Goal: Task Accomplishment & Management: Use online tool/utility

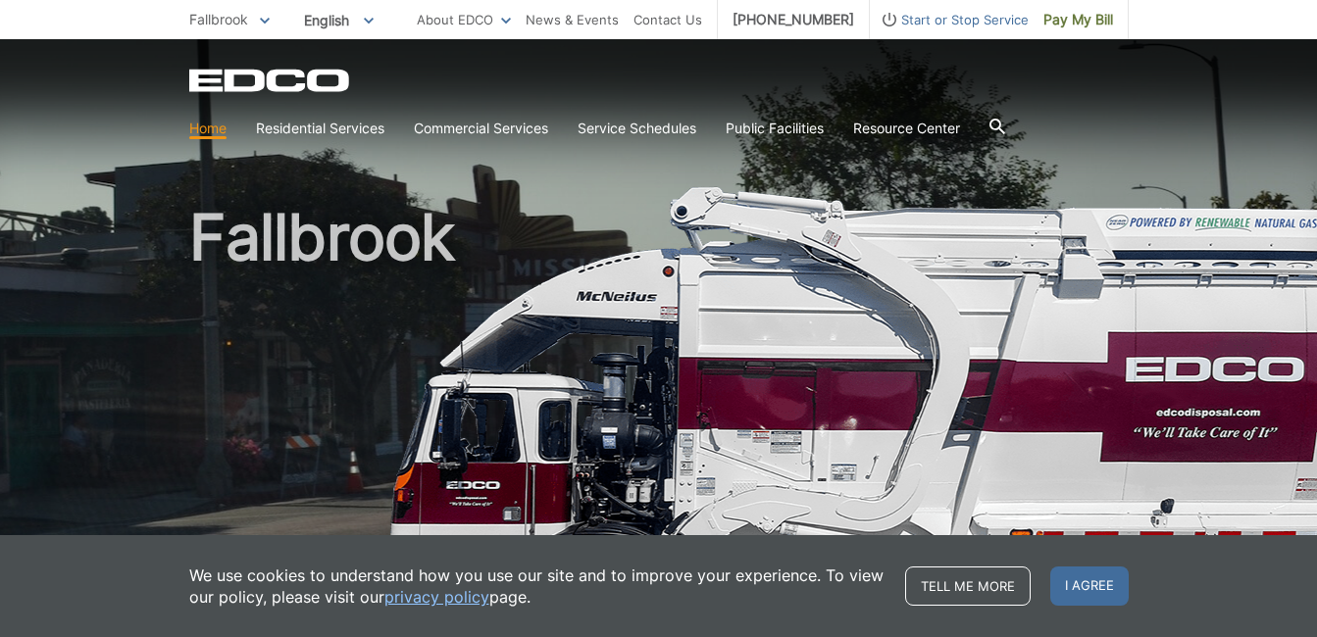
click at [776, 148] on div "Fallbrook" at bounding box center [658, 333] width 939 height 588
click at [1069, 587] on span "I agree" at bounding box center [1089, 586] width 78 height 39
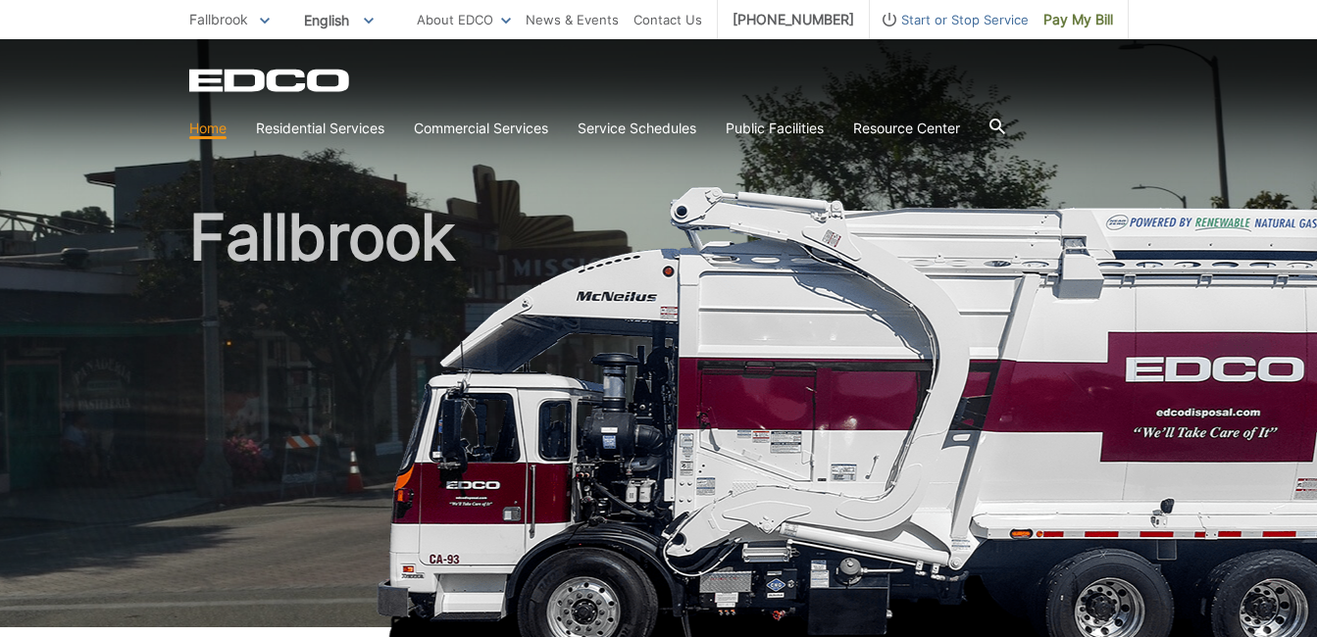
click at [454, 251] on h1 "Fallbrook" at bounding box center [658, 421] width 939 height 431
click at [1070, 15] on span "Pay My Bill" at bounding box center [1078, 20] width 70 height 22
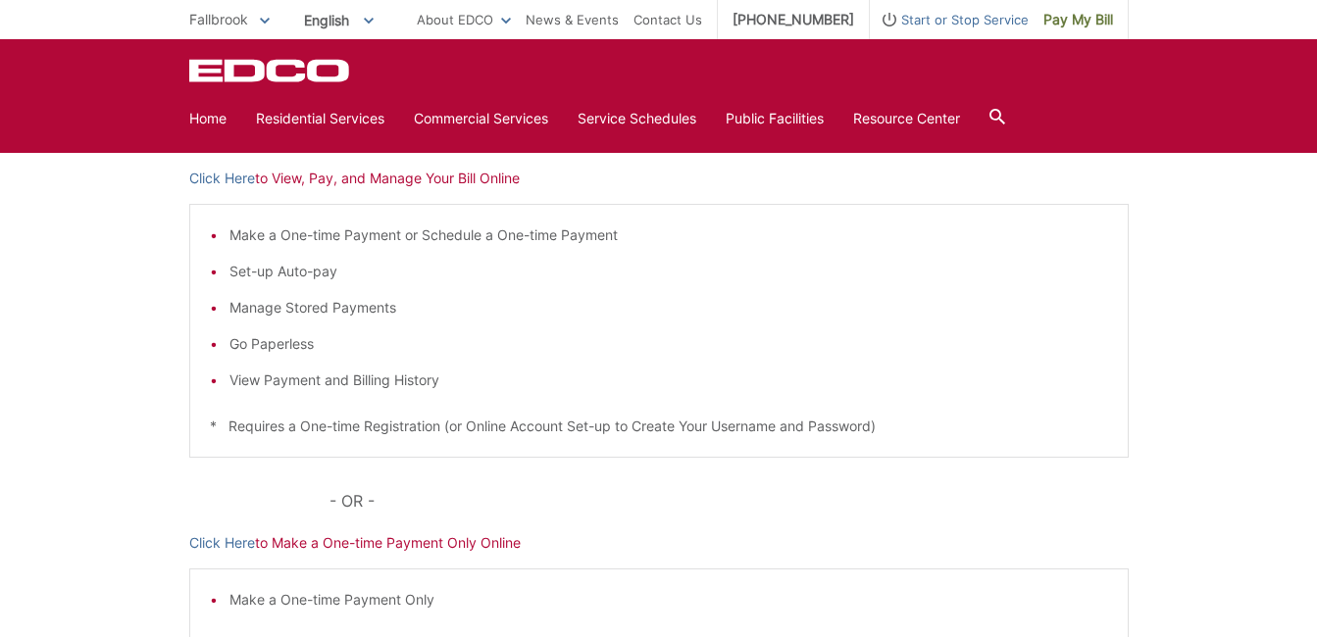
scroll to position [266, 0]
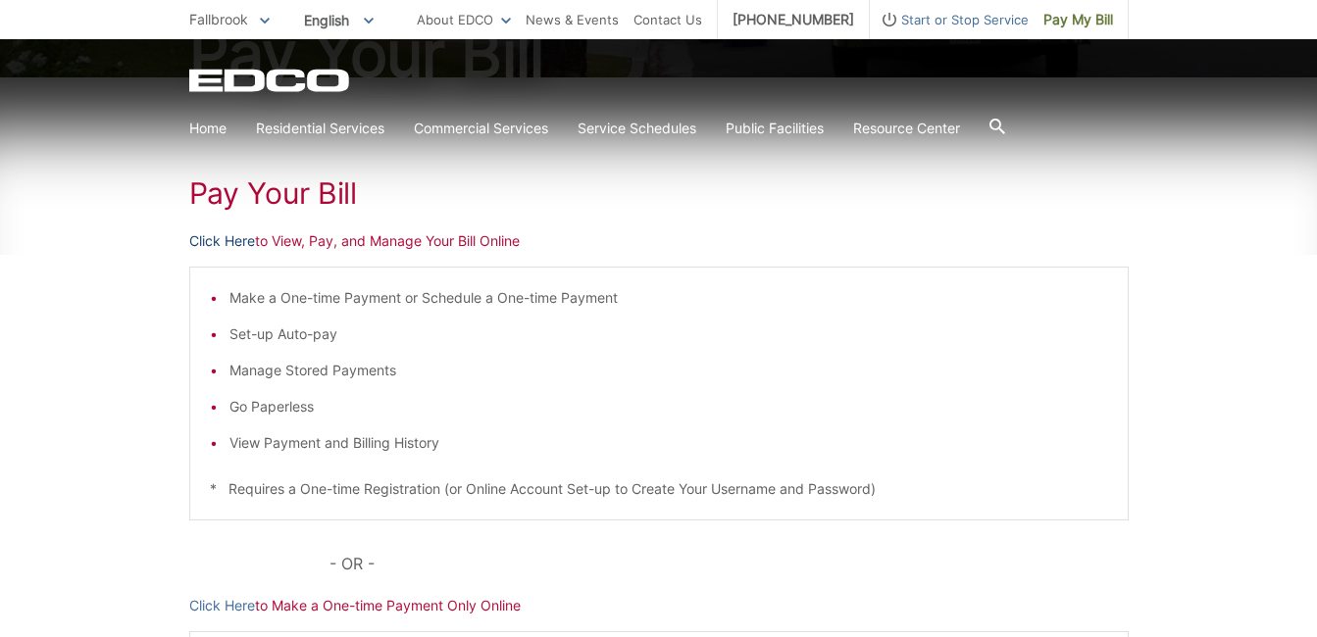
click at [234, 238] on link "Click Here" at bounding box center [222, 241] width 66 height 22
